Goal: Obtain resource: Obtain resource

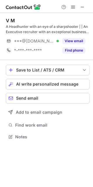
scroll to position [133, 93]
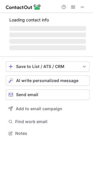
scroll to position [3, 3]
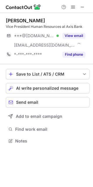
scroll to position [137, 93]
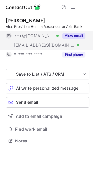
click at [80, 33] on button "View email" at bounding box center [74, 36] width 23 height 6
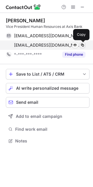
click at [84, 43] on span at bounding box center [82, 45] width 5 height 5
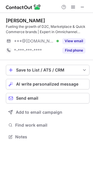
scroll to position [133, 93]
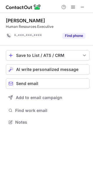
scroll to position [118, 93]
